Goal: Task Accomplishment & Management: Manage account settings

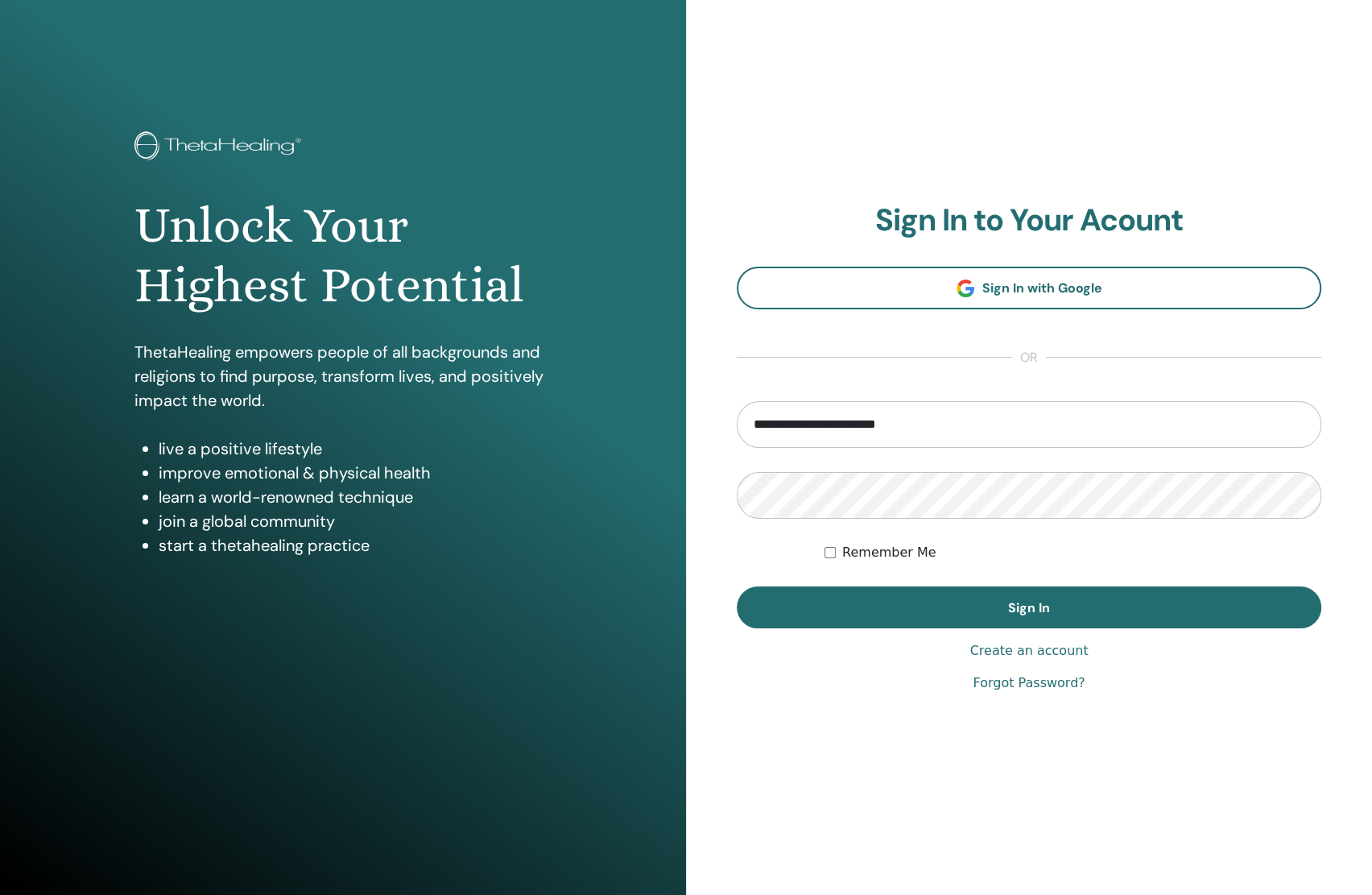
type input "**********"
drag, startPoint x: 856, startPoint y: 547, endPoint x: 862, endPoint y: 579, distance: 32.6
click at [856, 547] on label "Remember Me" at bounding box center [889, 552] width 94 height 19
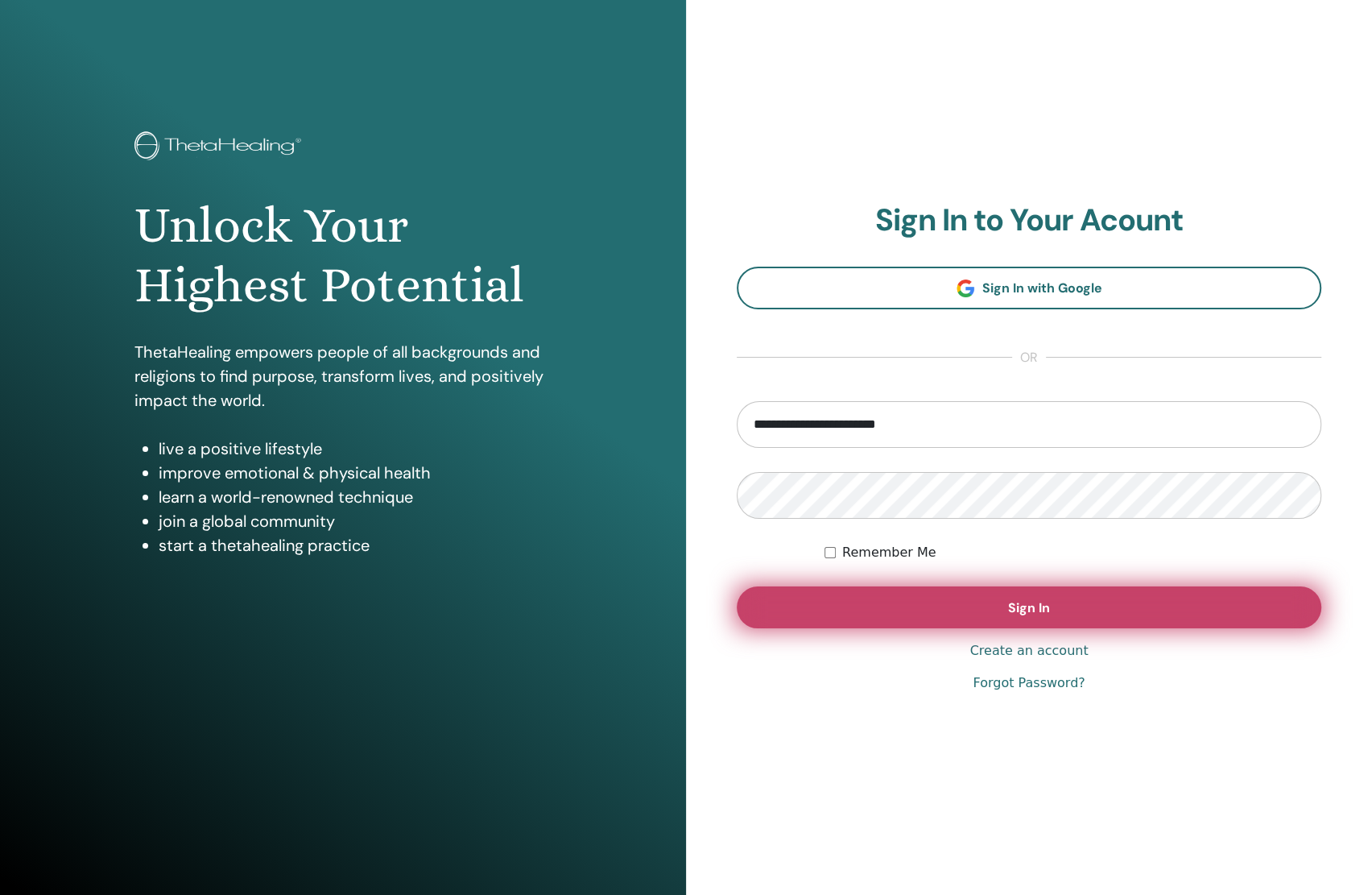
click at [858, 592] on button "Sign In" at bounding box center [1029, 607] width 585 height 42
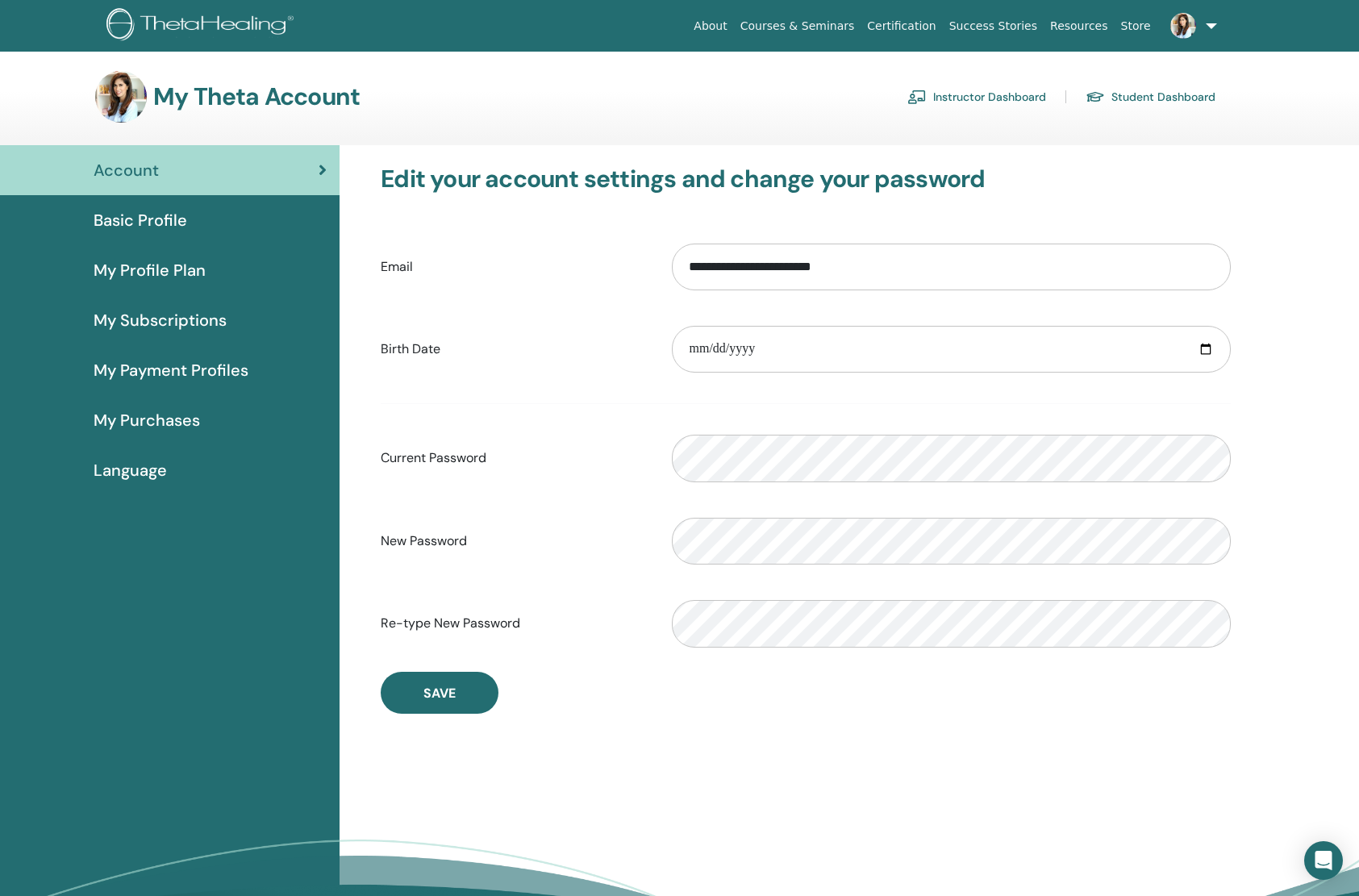
click at [964, 104] on link "Instructor Dashboard" at bounding box center [977, 97] width 138 height 26
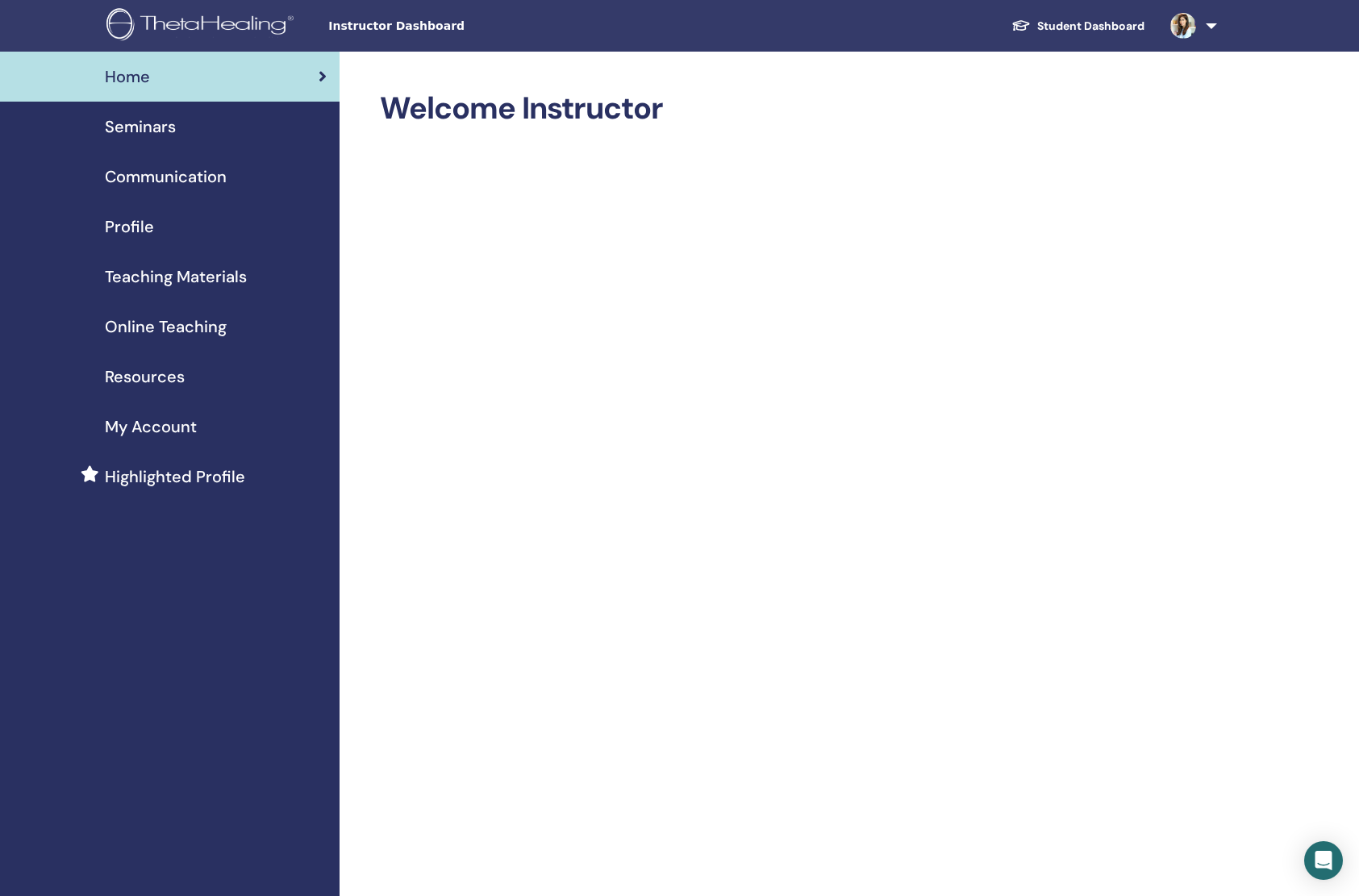
click at [154, 130] on span "Seminars" at bounding box center [140, 127] width 71 height 24
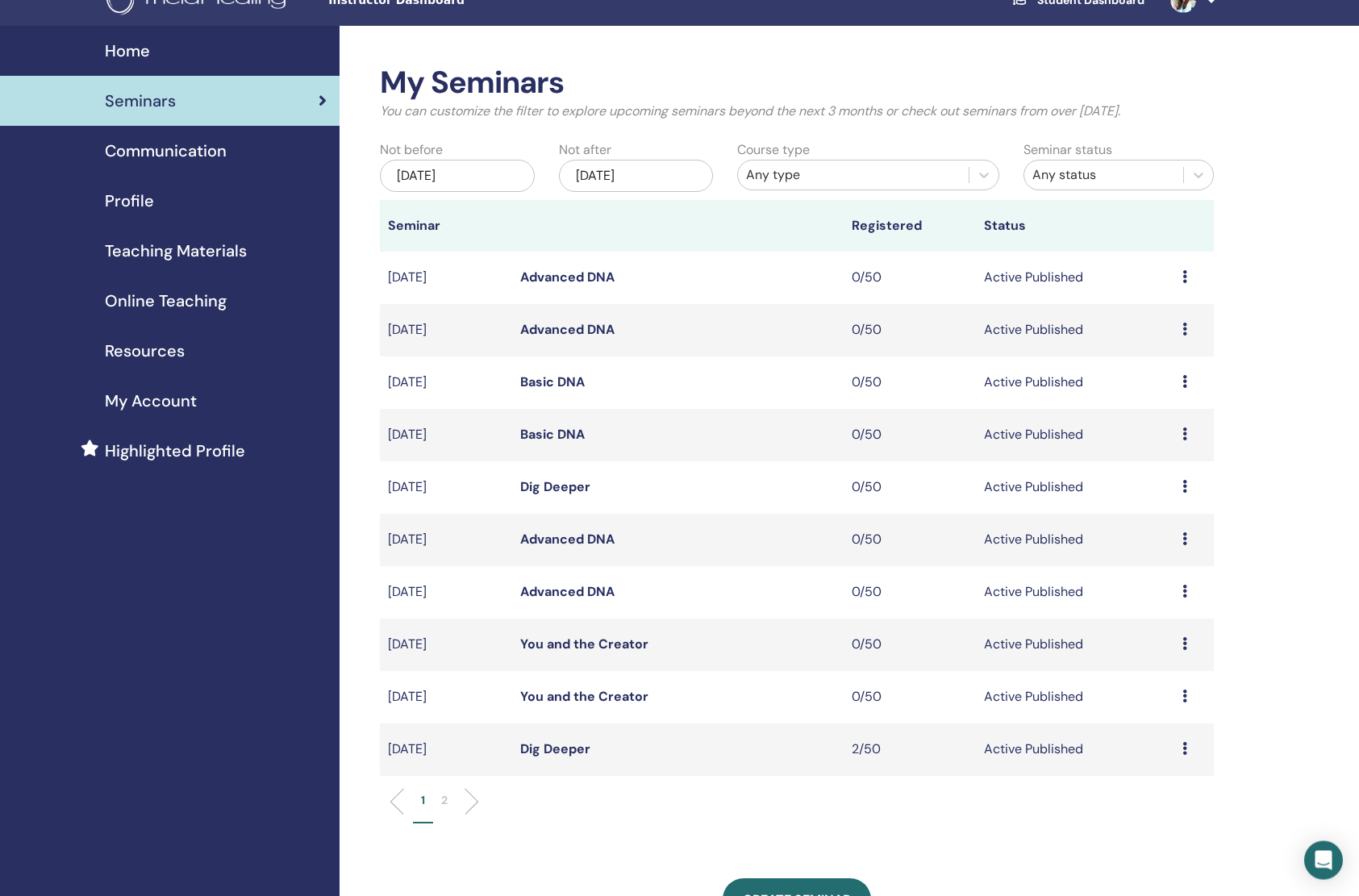
scroll to position [28, 0]
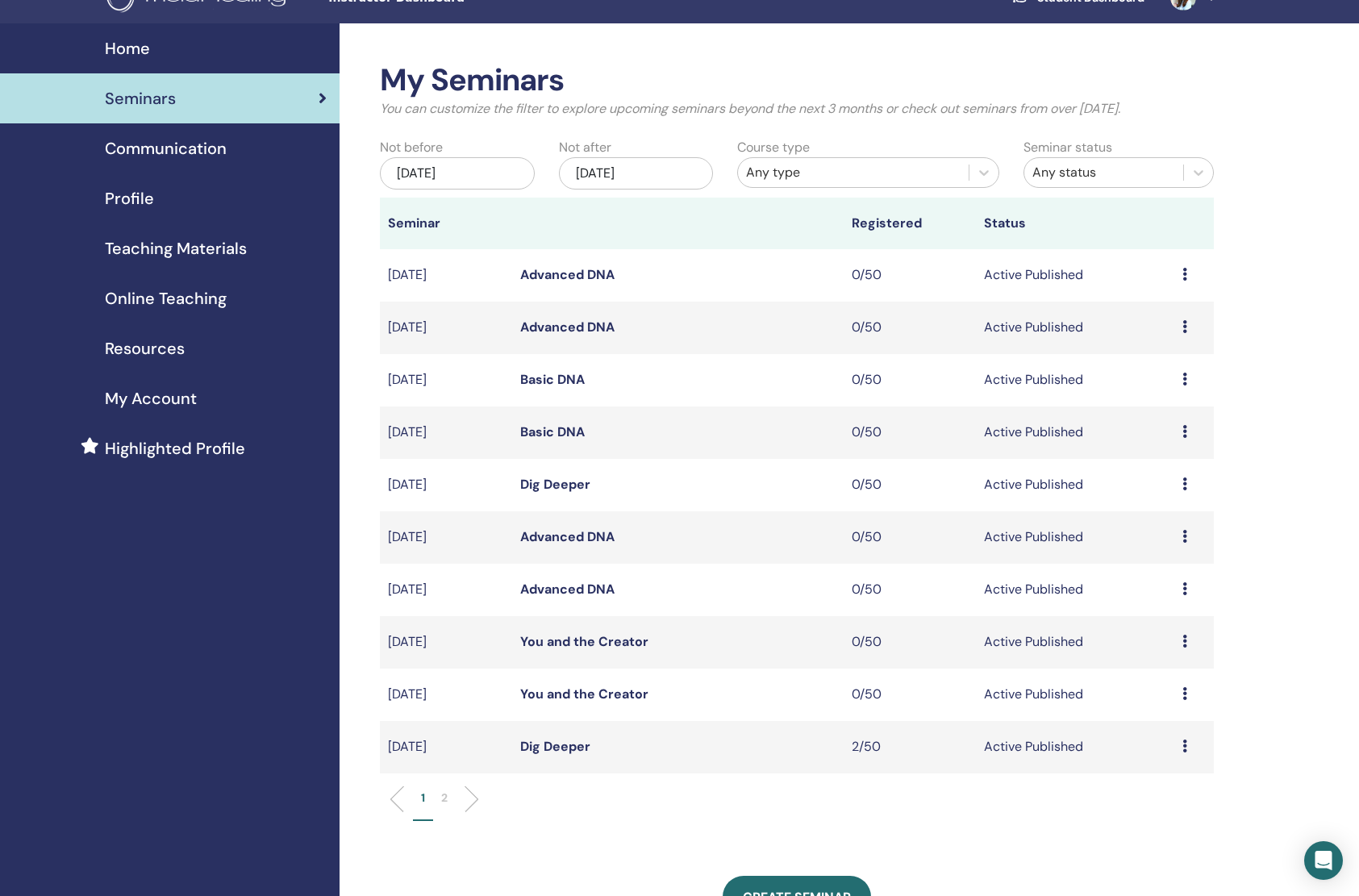
click at [443, 807] on li "2" at bounding box center [444, 805] width 23 height 32
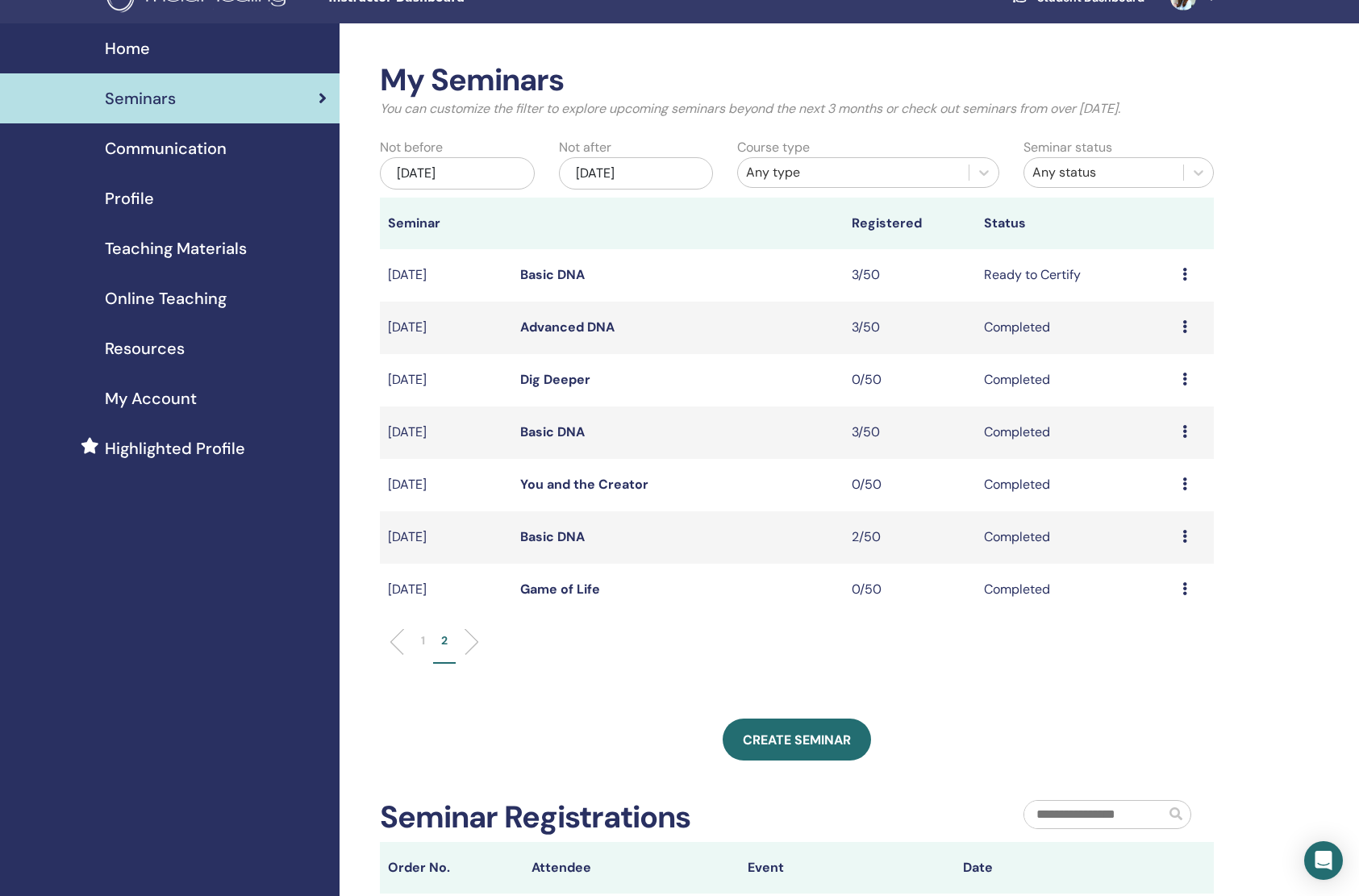
click at [564, 274] on link "Basic DNA" at bounding box center [552, 274] width 64 height 17
